Goal: Check status: Check status

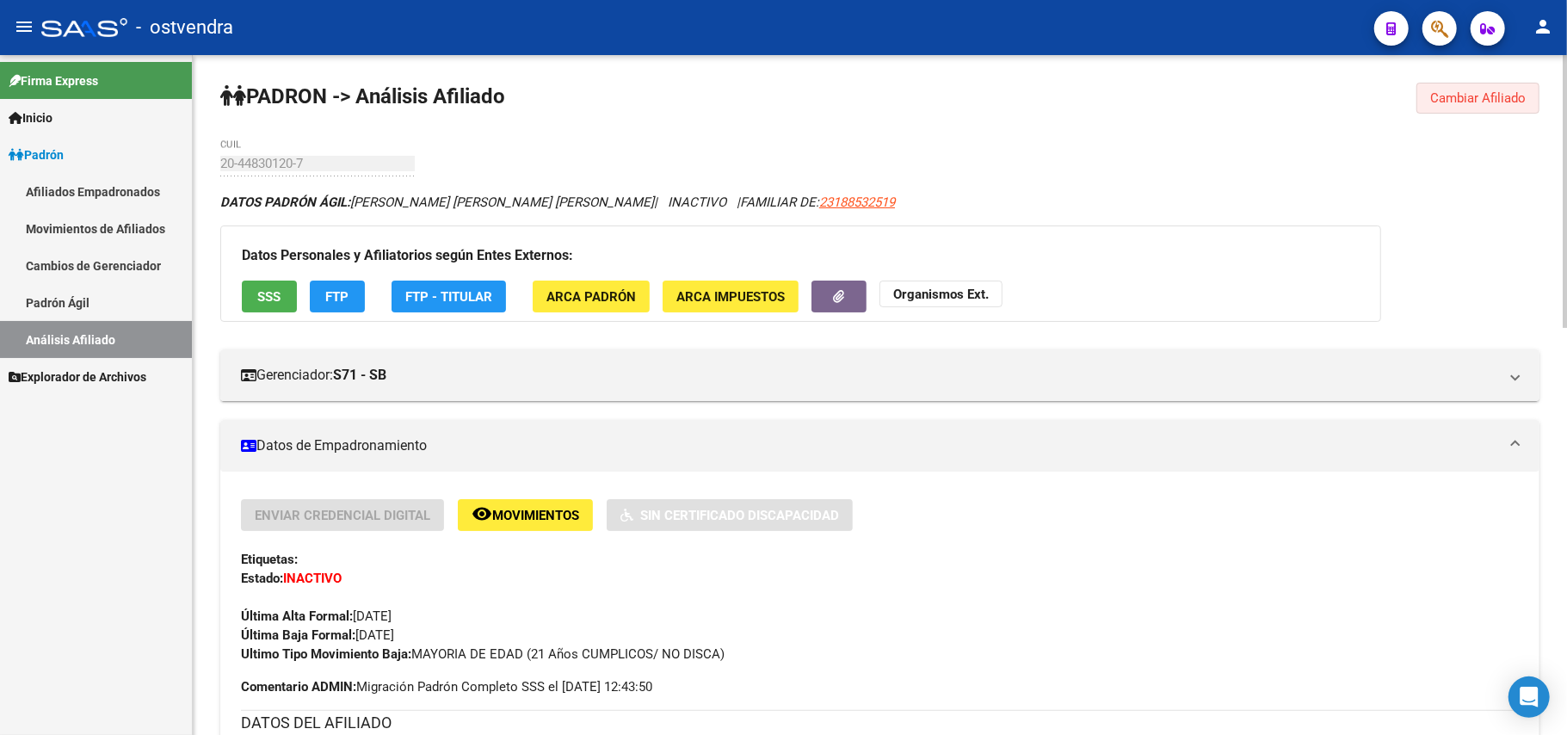
drag, startPoint x: 1438, startPoint y: 103, endPoint x: 1306, endPoint y: 81, distance: 134.4
click at [1418, 101] on button "Cambiar Afiliado" at bounding box center [1477, 98] width 123 height 31
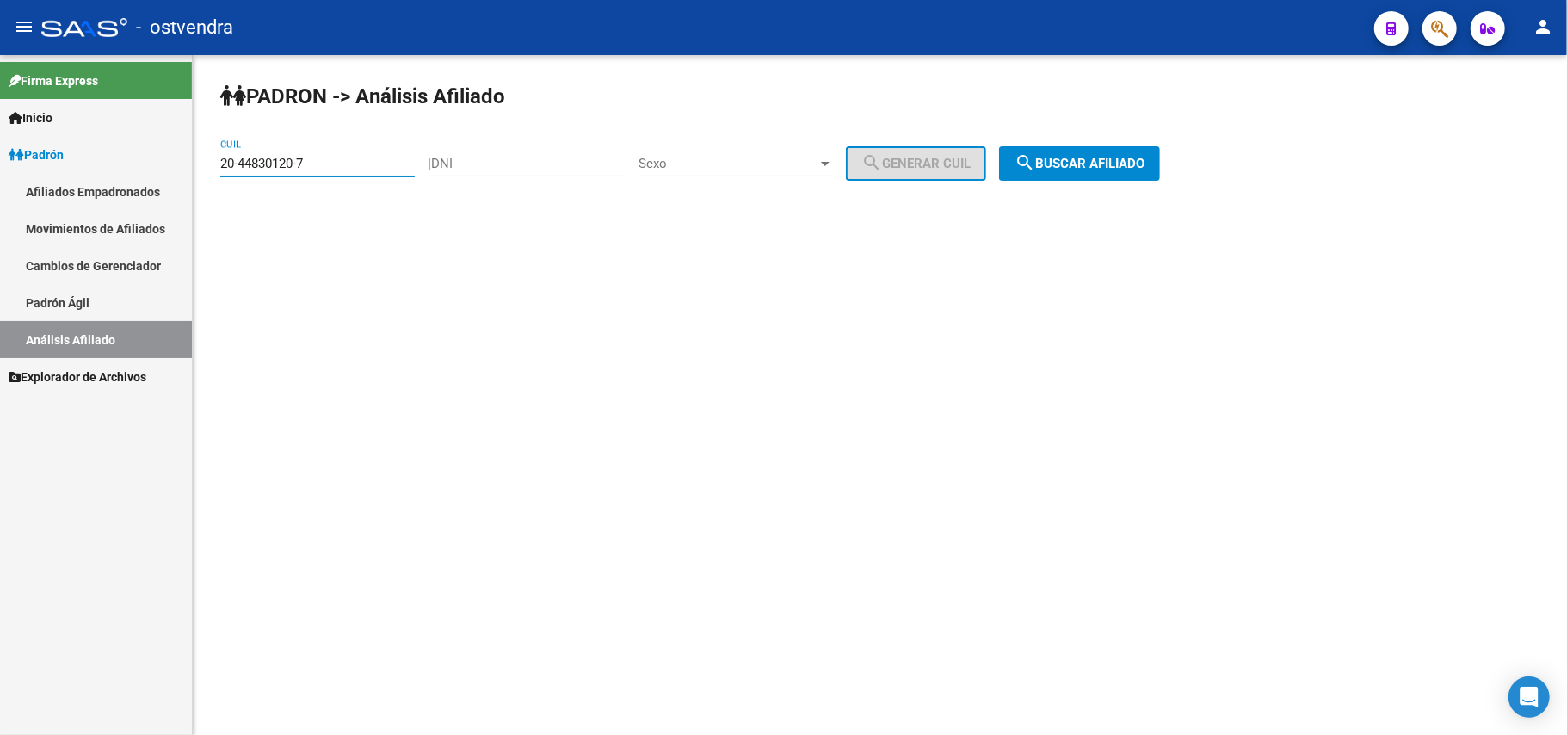
click at [360, 166] on input "20-44830120-7" at bounding box center [317, 163] width 194 height 15
drag, startPoint x: 35, startPoint y: 188, endPoint x: 317, endPoint y: 148, distance: 284.9
click at [46, 183] on mat-sidenav-container "Firma Express Inicio Instructivos Contacto OS Padrón Afiliados Empadronados Mov…" at bounding box center [783, 395] width 1567 height 680
paste input "7-43661618-5"
click at [1126, 153] on button "search Buscar afiliado" at bounding box center [1079, 163] width 161 height 34
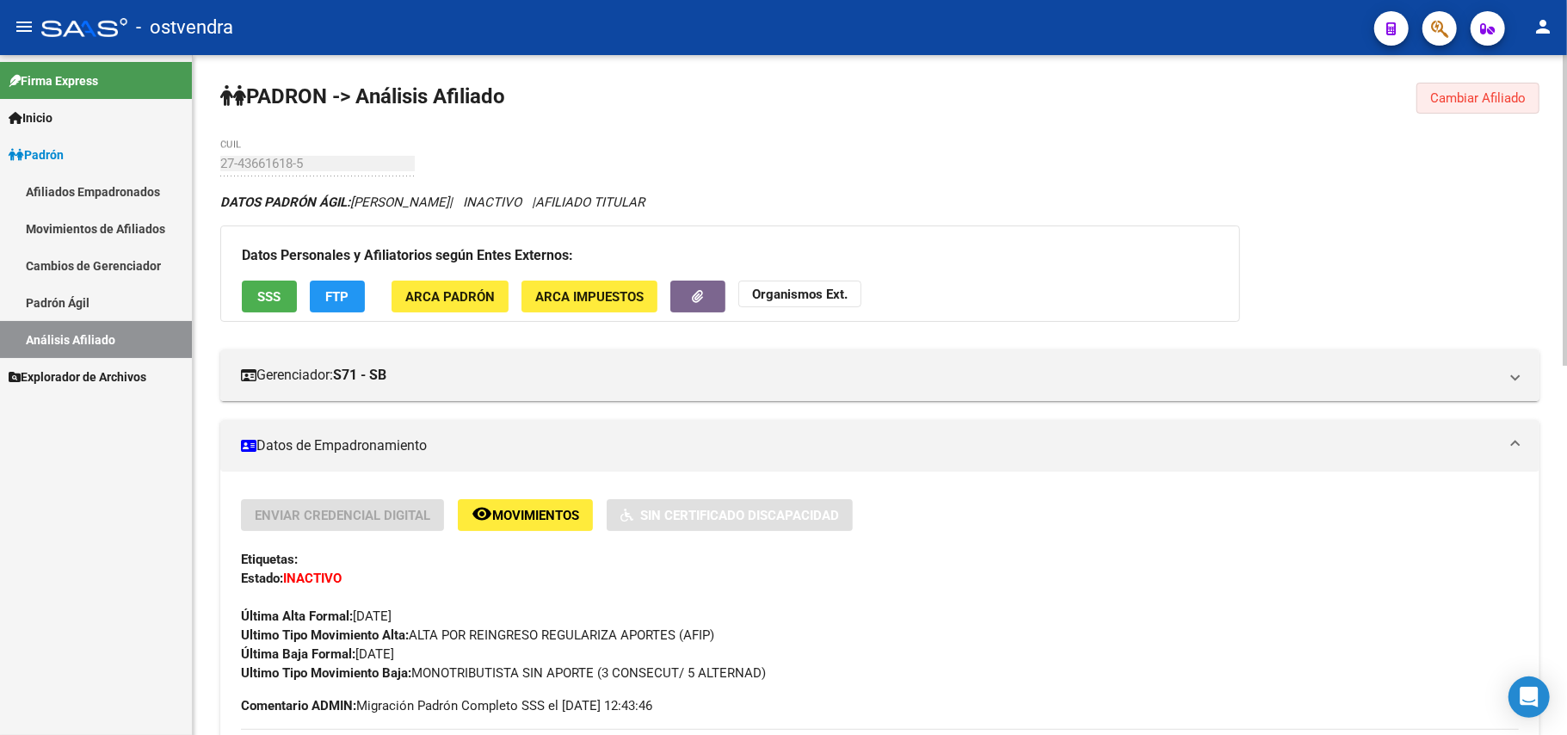
drag, startPoint x: 1467, startPoint y: 91, endPoint x: 855, endPoint y: 183, distance: 618.6
click at [1463, 91] on span "Cambiar Afiliado" at bounding box center [1477, 97] width 95 height 15
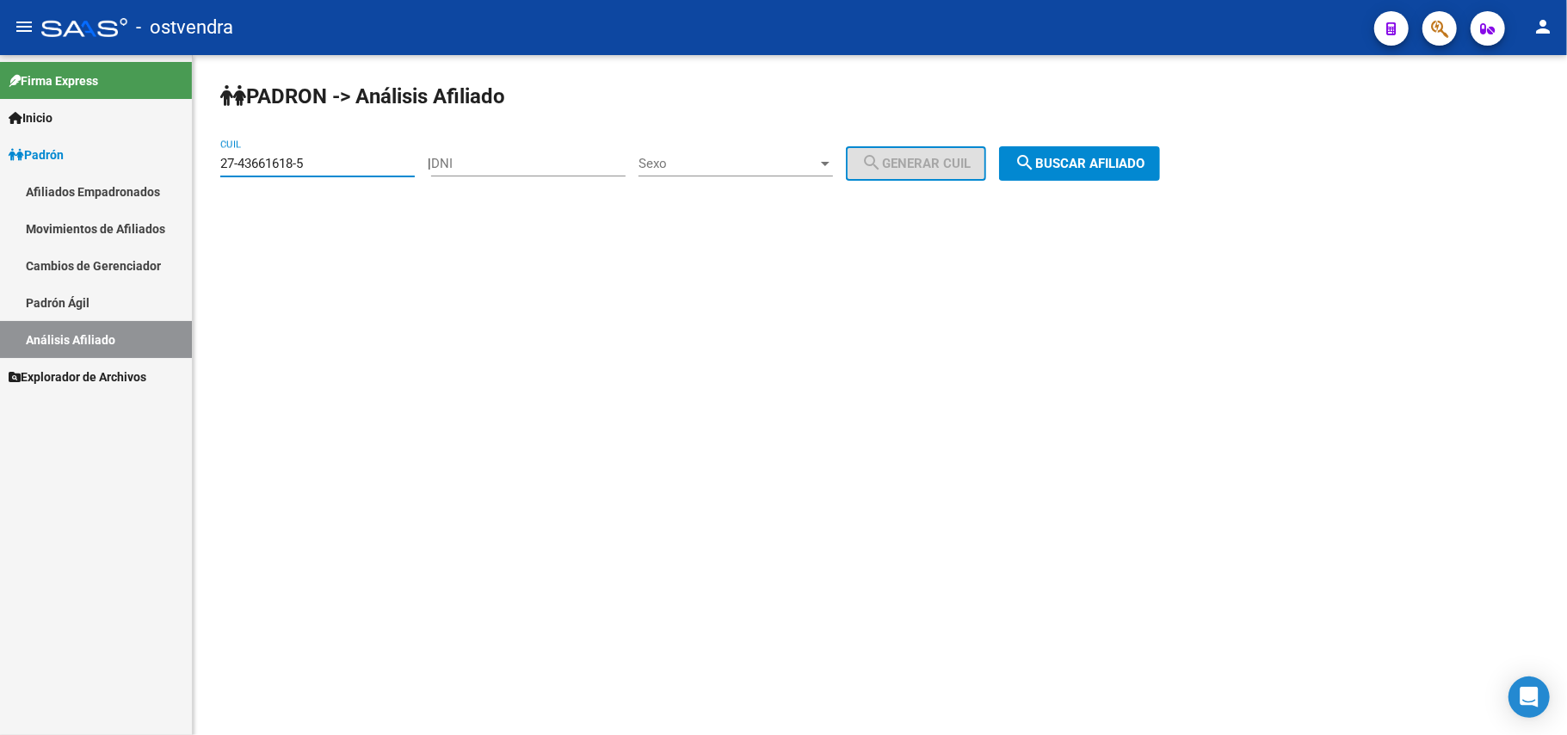
click at [311, 157] on input "27-43661618-5" at bounding box center [317, 163] width 194 height 15
drag, startPoint x: 323, startPoint y: 160, endPoint x: 0, endPoint y: 176, distance: 323.8
click at [0, 176] on mat-sidenav-container "Firma Express Inicio Instructivos Contacto OS Padrón Afiliados Empadronados Mov…" at bounding box center [783, 395] width 1567 height 680
paste input "35754171-4"
type input "27-35754171-4"
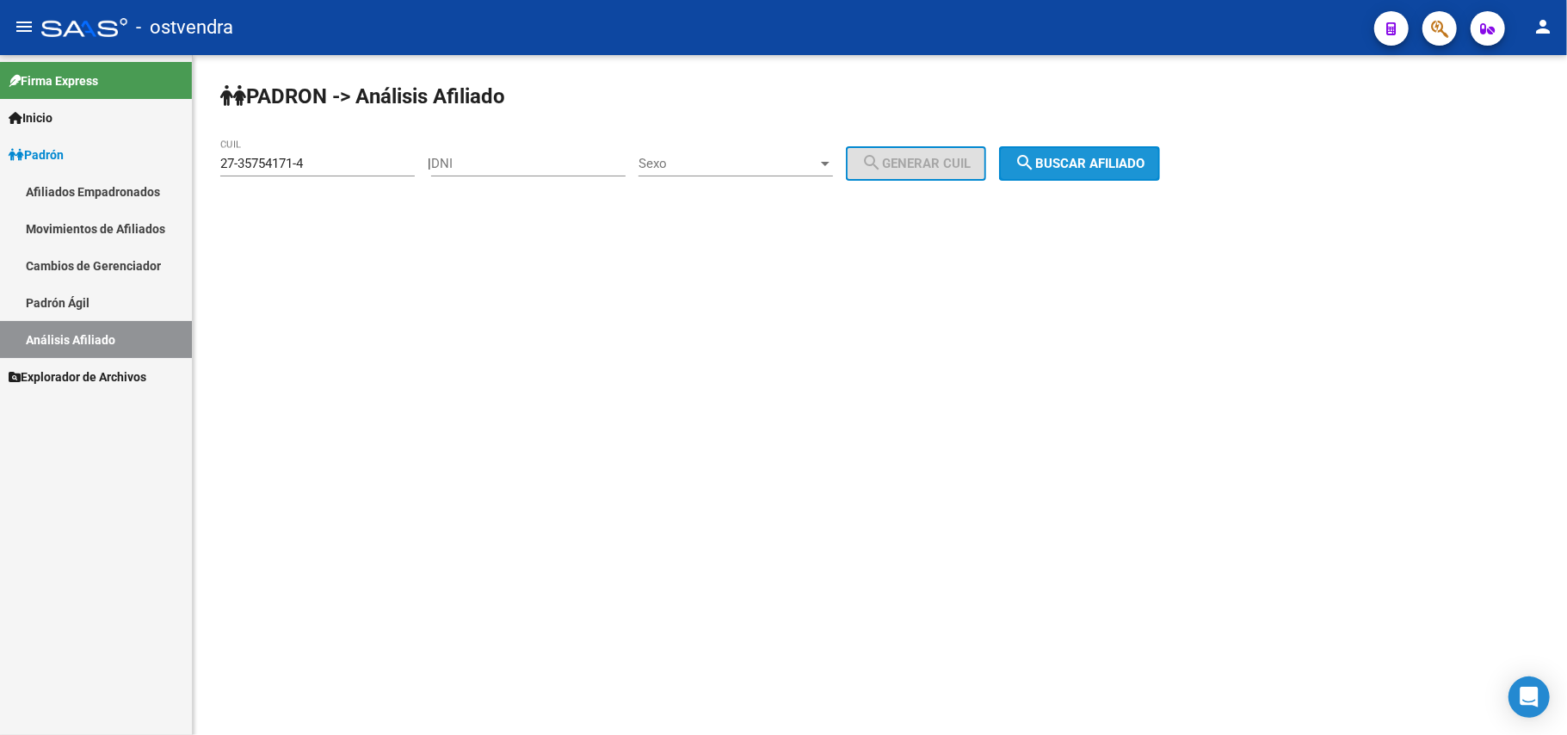
click at [1142, 162] on span "search Buscar afiliado" at bounding box center [1079, 163] width 130 height 15
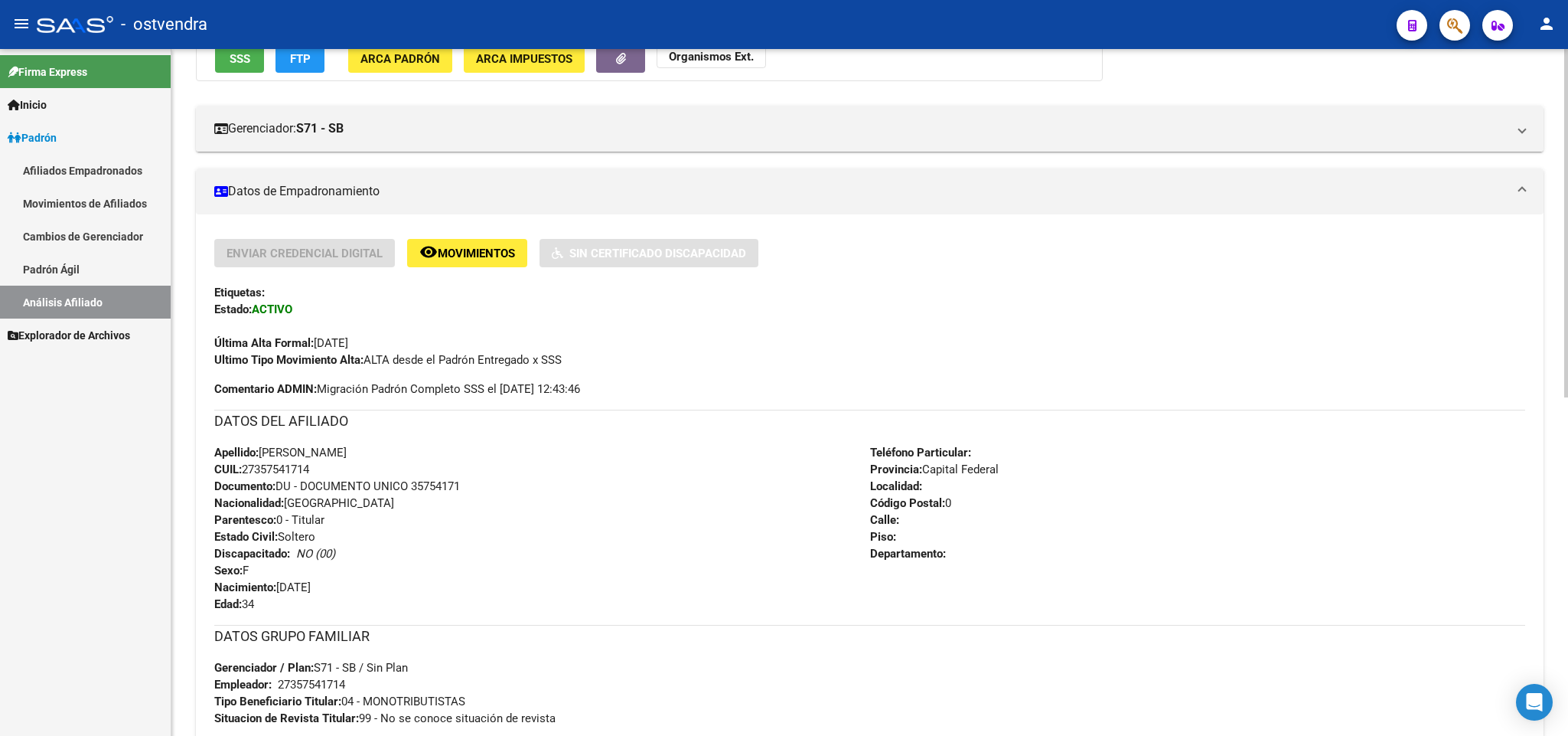
scroll to position [320, 0]
